Goal: Task Accomplishment & Management: Use online tool/utility

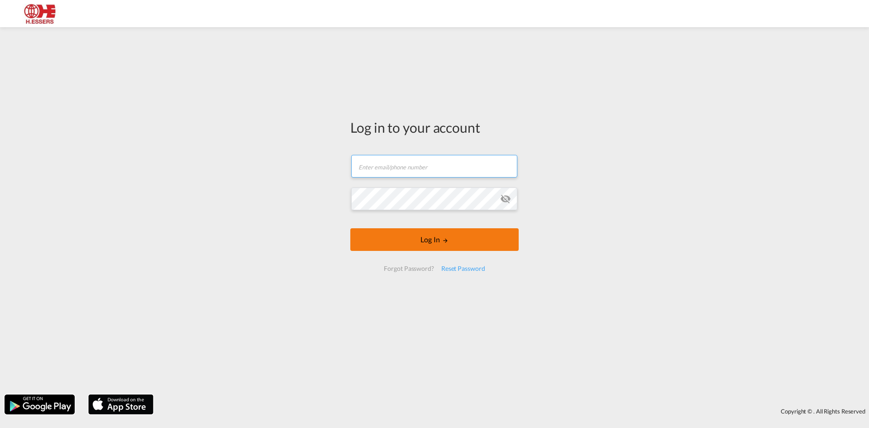
type input "[EMAIL_ADDRESS][DOMAIN_NAME]"
click at [411, 234] on button "Log In" at bounding box center [434, 239] width 168 height 23
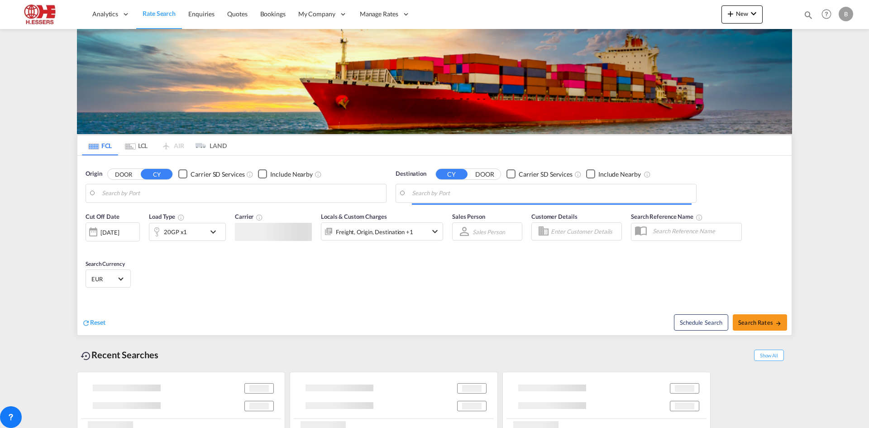
type input "[GEOGRAPHIC_DATA], BEANR"
type input "[GEOGRAPHIC_DATA], JPTYO"
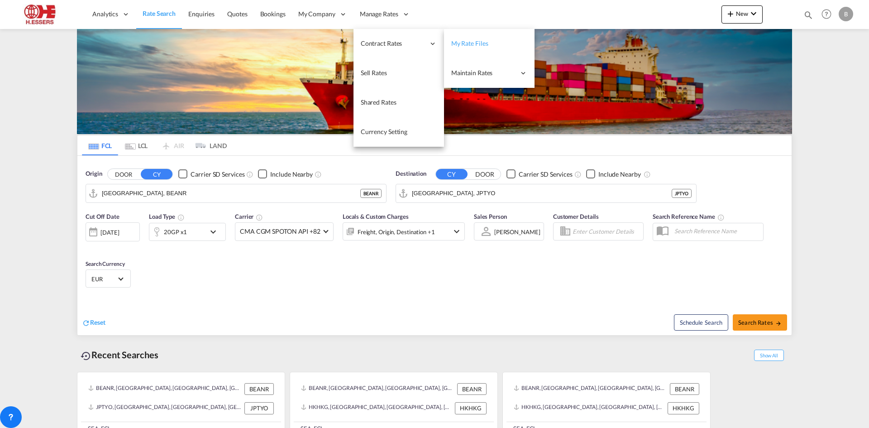
click at [482, 38] on link "My Rate Files" at bounding box center [489, 43] width 91 height 29
